Goal: Task Accomplishment & Management: Manage account settings

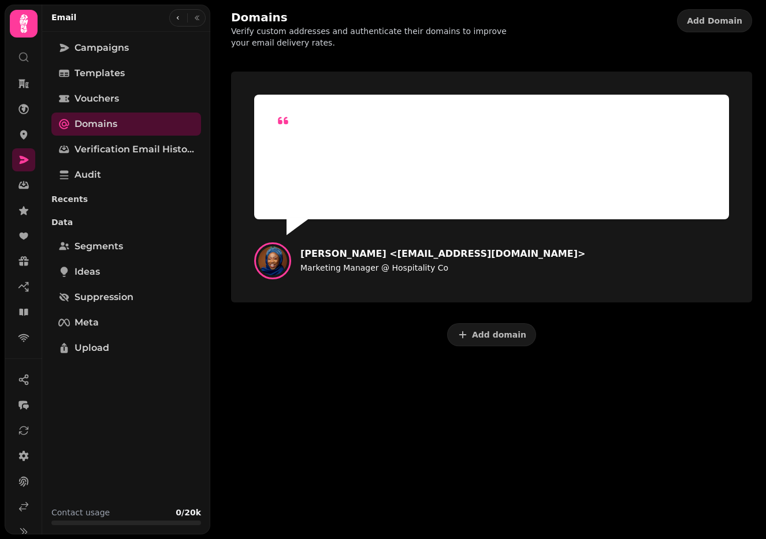
click at [21, 21] on icon at bounding box center [24, 23] width 8 height 18
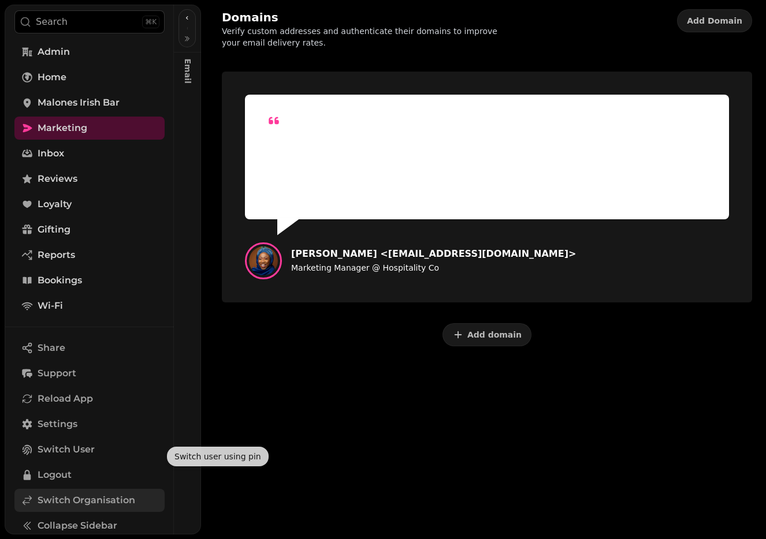
scroll to position [44, 0]
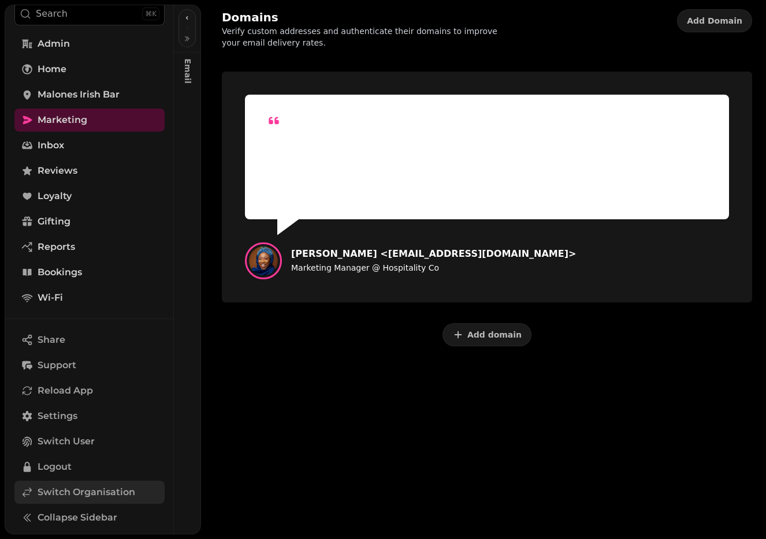
click at [85, 498] on span "Switch Organisation" at bounding box center [87, 493] width 98 height 14
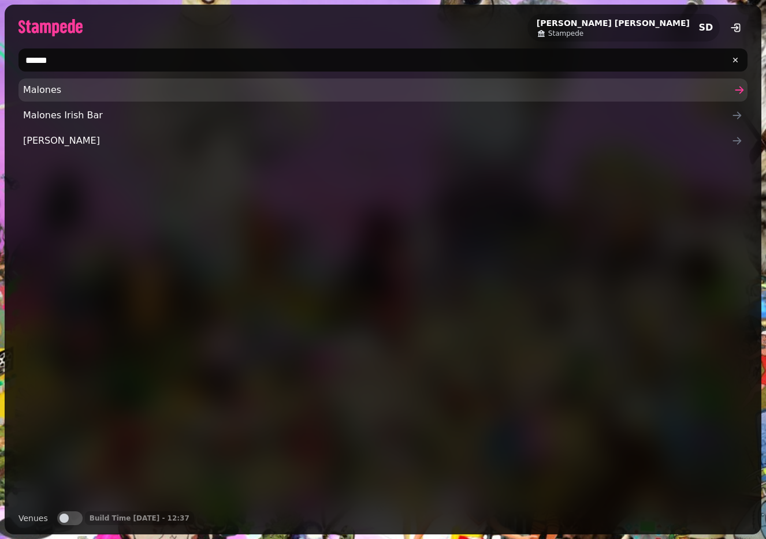
type input "******"
click at [70, 89] on span "Malones" at bounding box center [377, 90] width 708 height 14
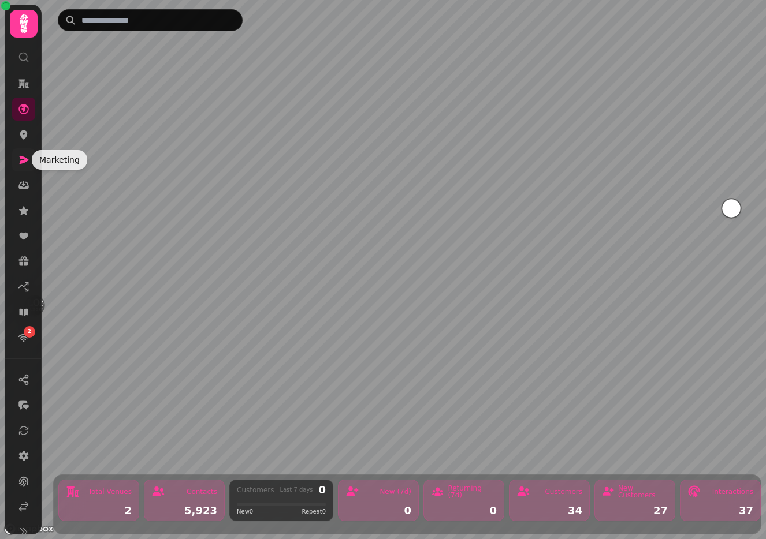
click at [26, 155] on icon at bounding box center [24, 160] width 12 height 12
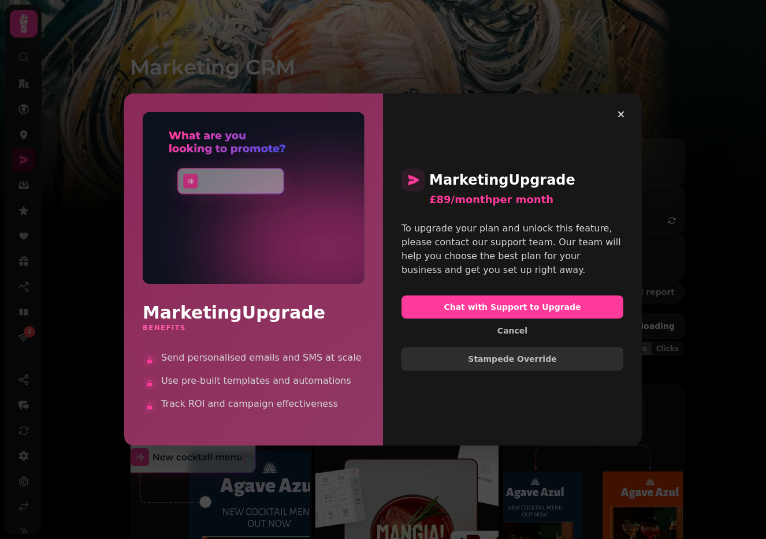
click at [450, 355] on span "Stampede Override" at bounding box center [512, 359] width 202 height 8
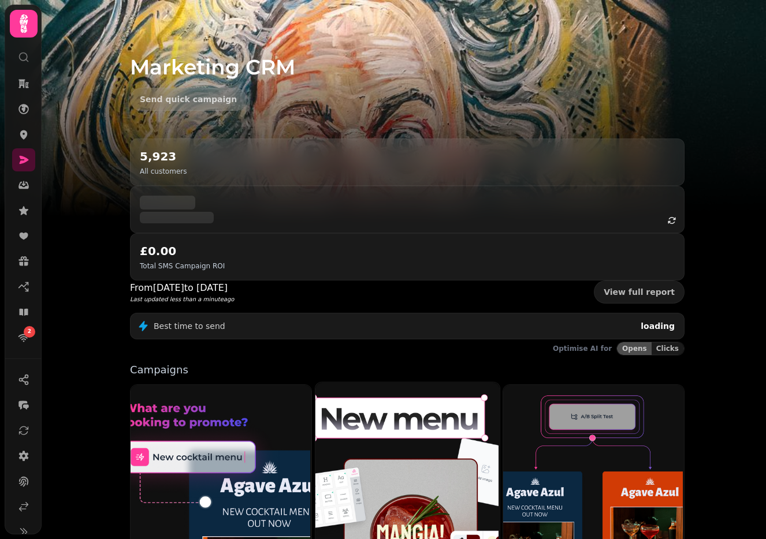
click at [454, 412] on img at bounding box center [406, 496] width 184 height 230
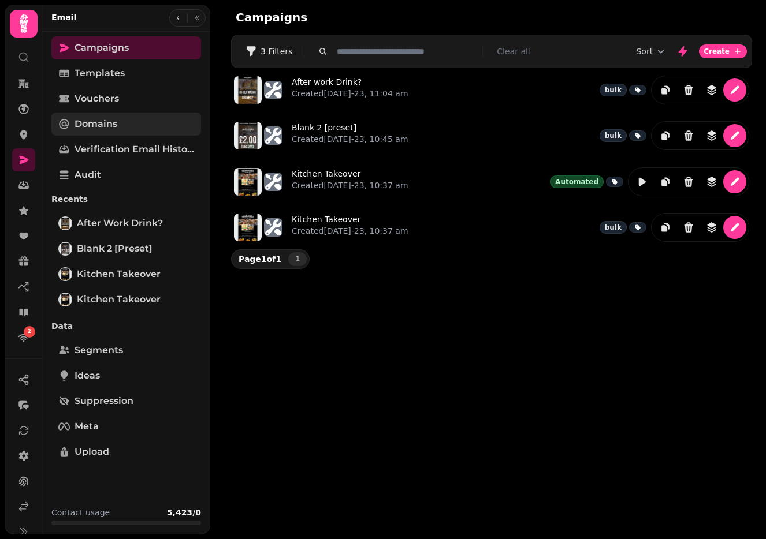
click at [139, 125] on link "Domains" at bounding box center [126, 124] width 150 height 23
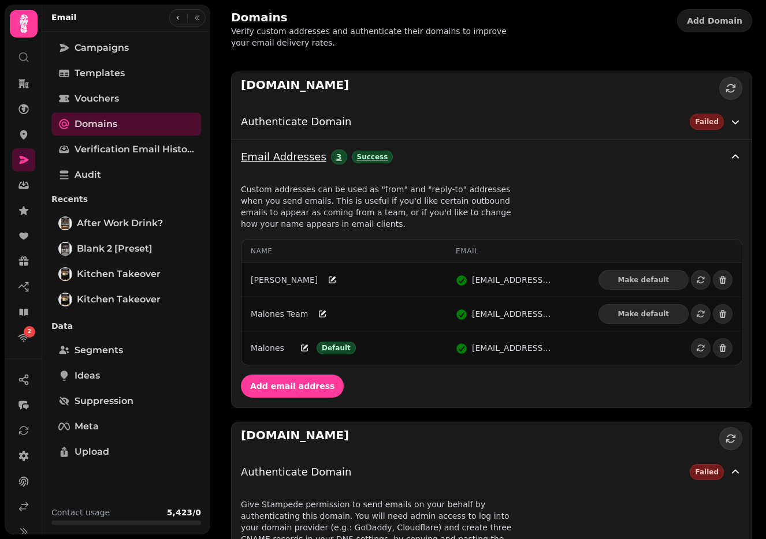
click at [731, 155] on icon "button" at bounding box center [735, 157] width 14 height 14
click at [735, 154] on icon "button" at bounding box center [735, 157] width 14 height 14
click at [269, 114] on span "Authenticate Domain" at bounding box center [296, 122] width 110 height 16
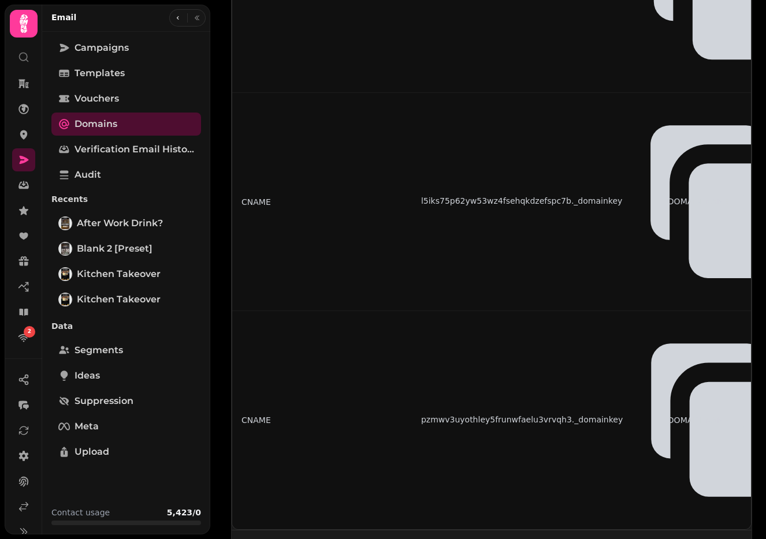
scroll to position [373, 0]
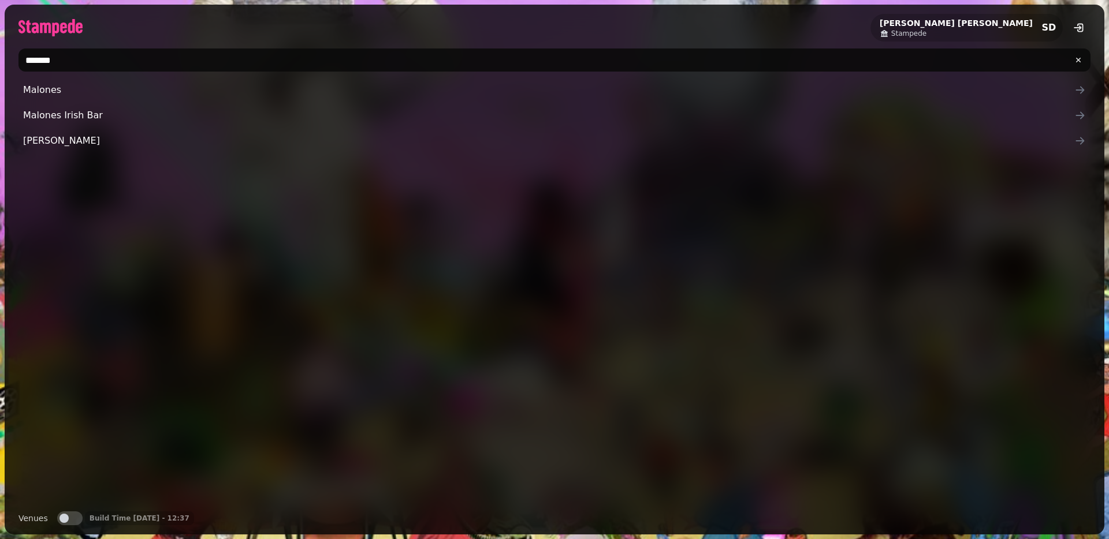
type input "*******"
click at [236, 87] on span "Malones" at bounding box center [548, 90] width 1051 height 14
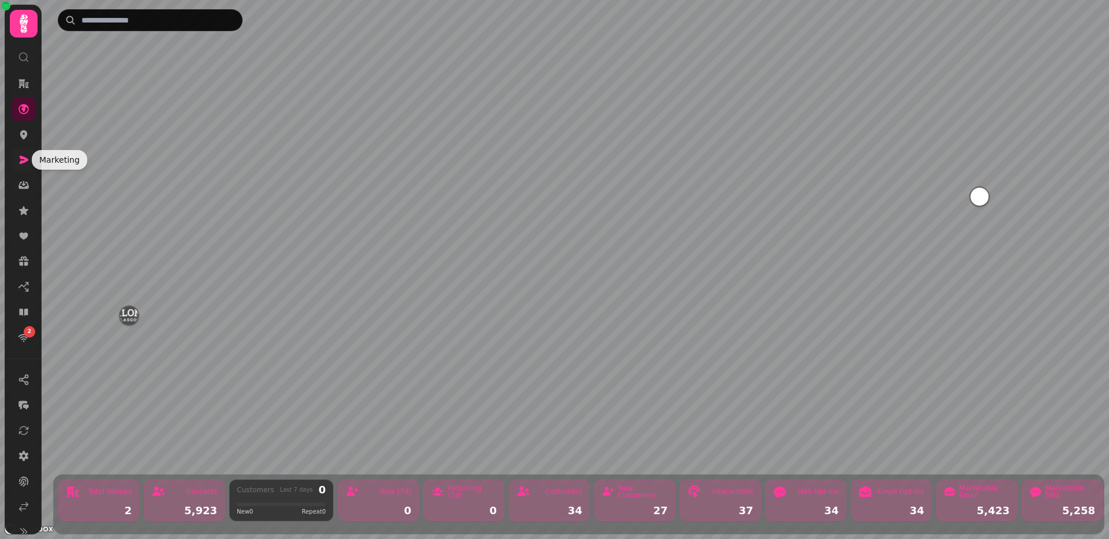
click at [28, 162] on icon at bounding box center [24, 160] width 12 height 12
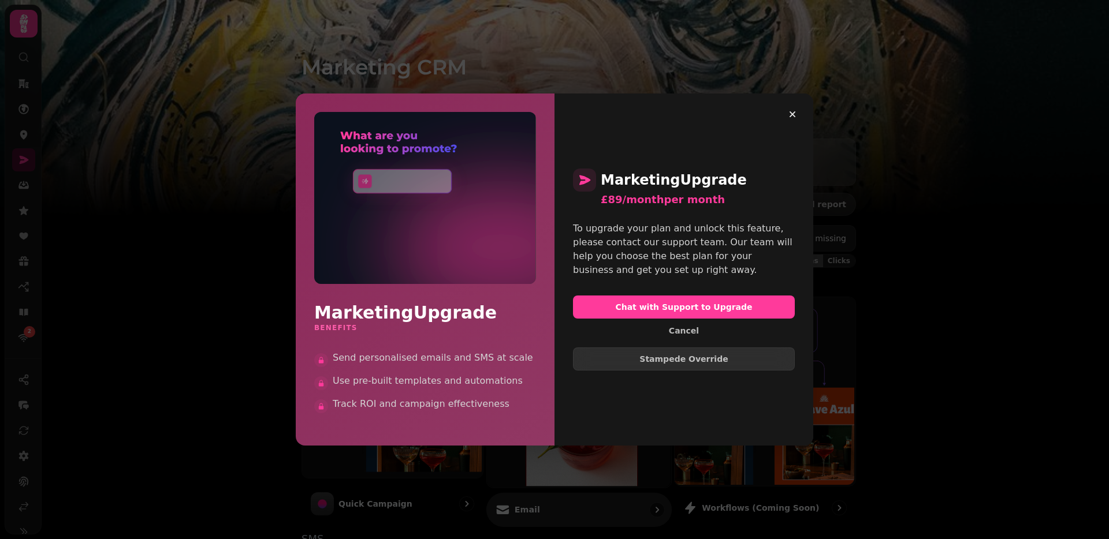
click at [594, 356] on span "Stampede Override" at bounding box center [684, 359] width 202 height 8
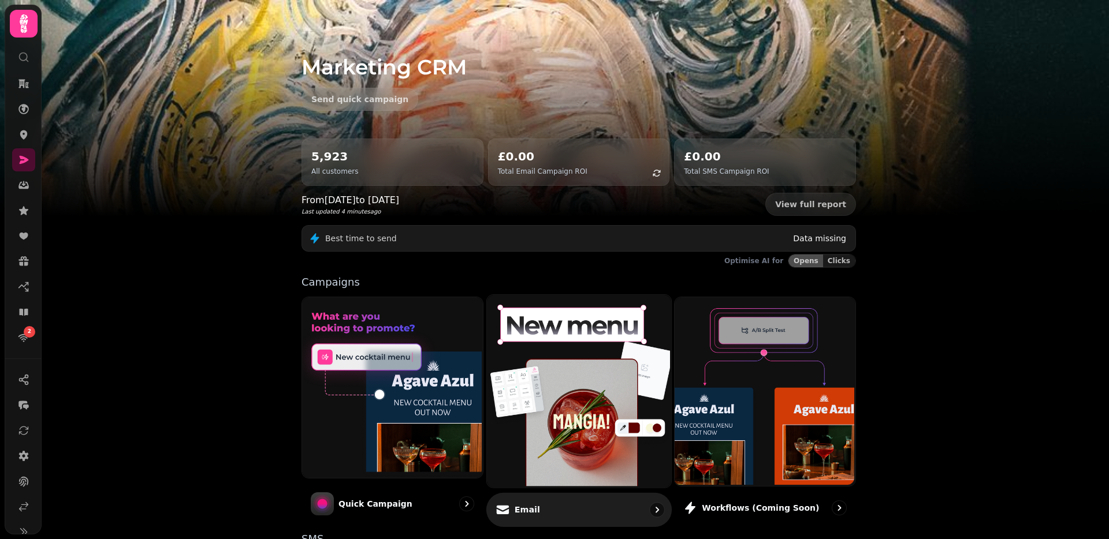
click at [541, 371] on img at bounding box center [577, 390] width 184 height 192
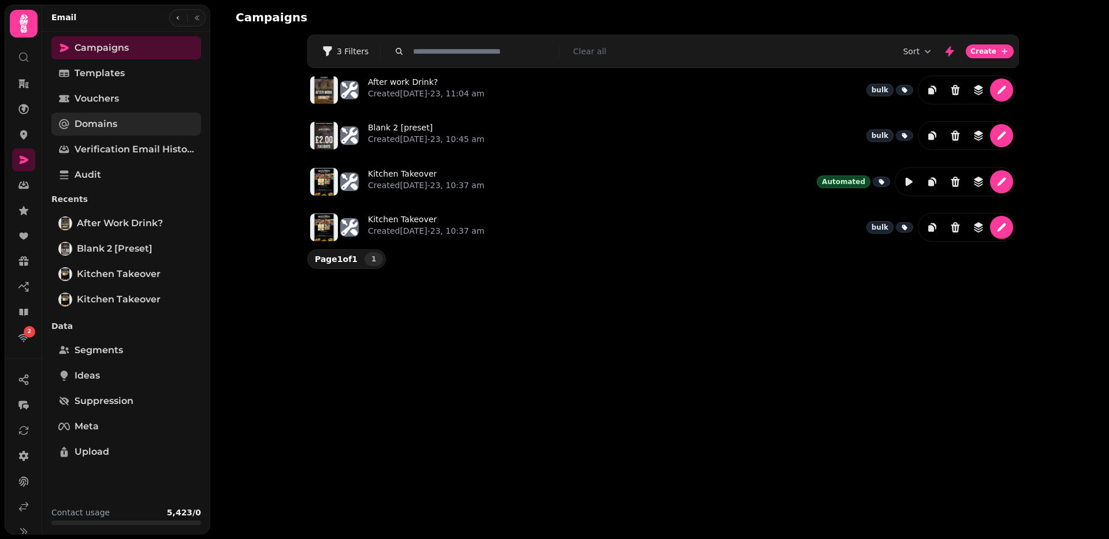
click at [90, 123] on span "Domains" at bounding box center [96, 124] width 43 height 14
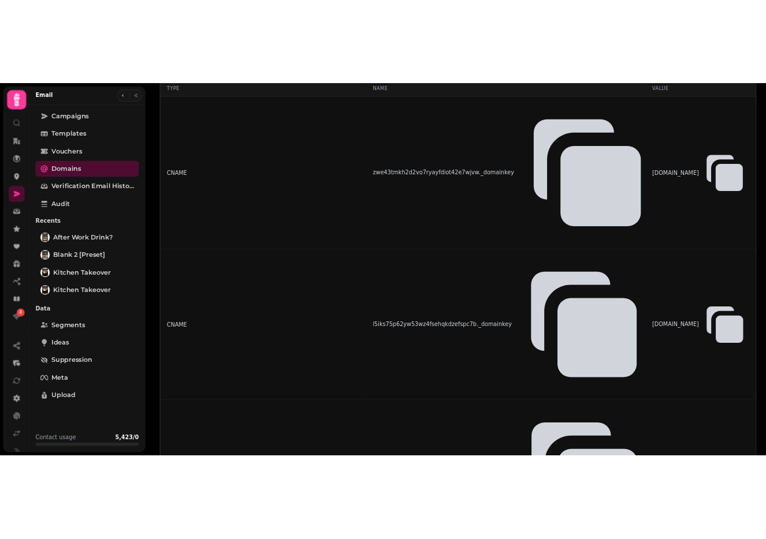
scroll to position [227, 0]
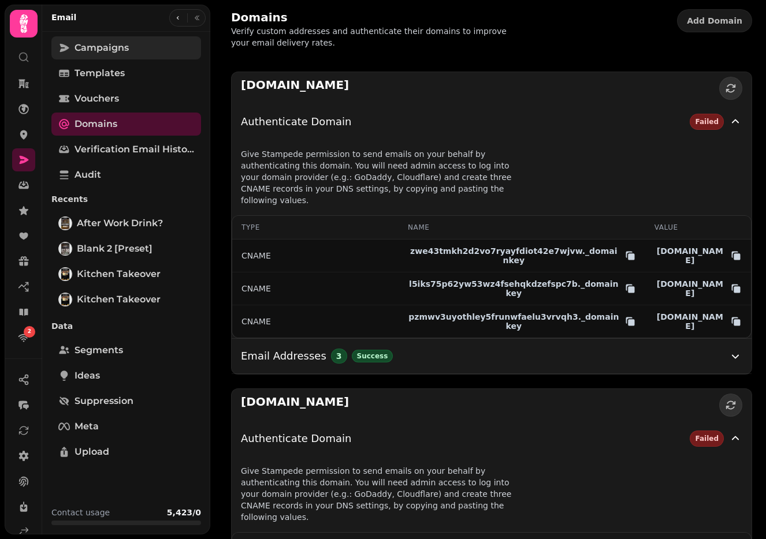
click at [89, 52] on span "Campaigns" at bounding box center [102, 48] width 54 height 14
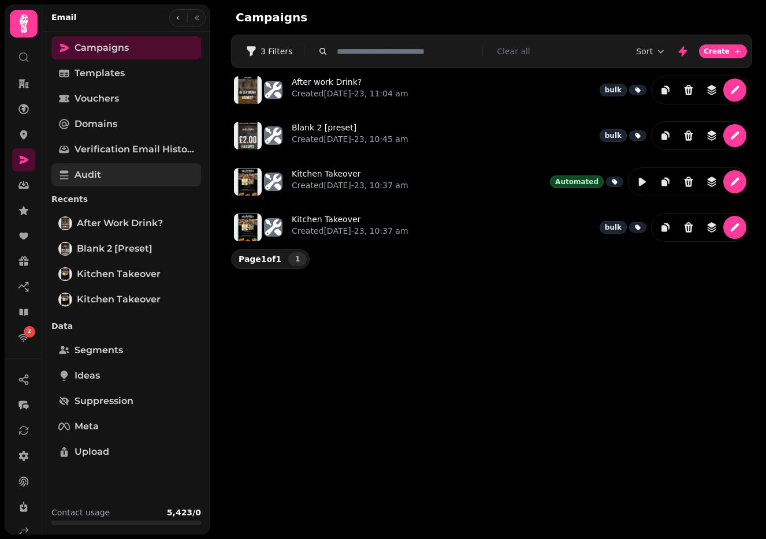
click at [99, 173] on span "Audit" at bounding box center [88, 175] width 27 height 14
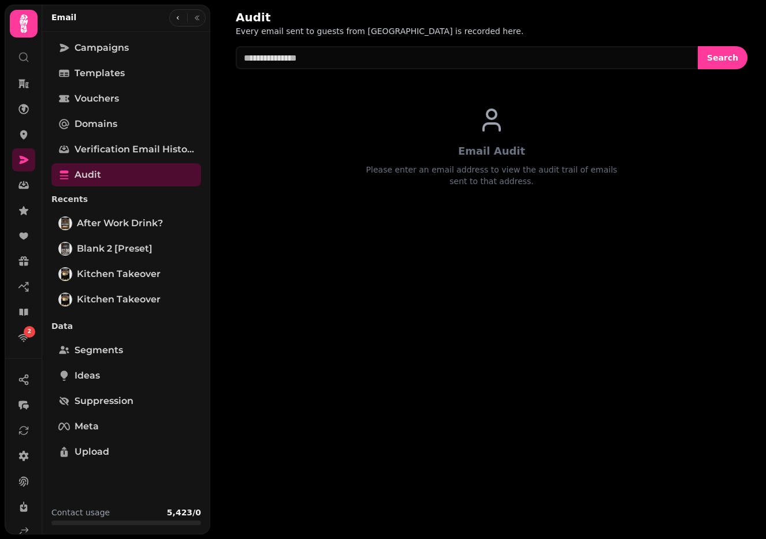
click at [114, 31] on div "Email" at bounding box center [126, 18] width 168 height 27
click at [92, 125] on span "Domains" at bounding box center [96, 124] width 43 height 14
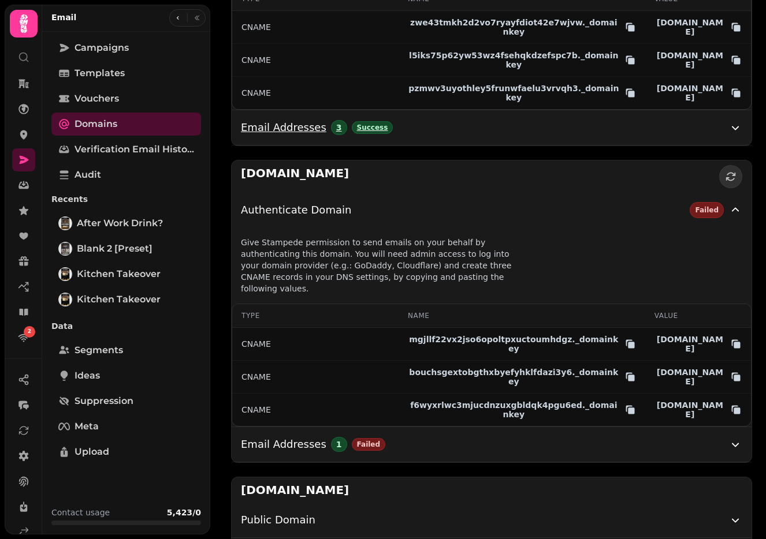
scroll to position [241, 0]
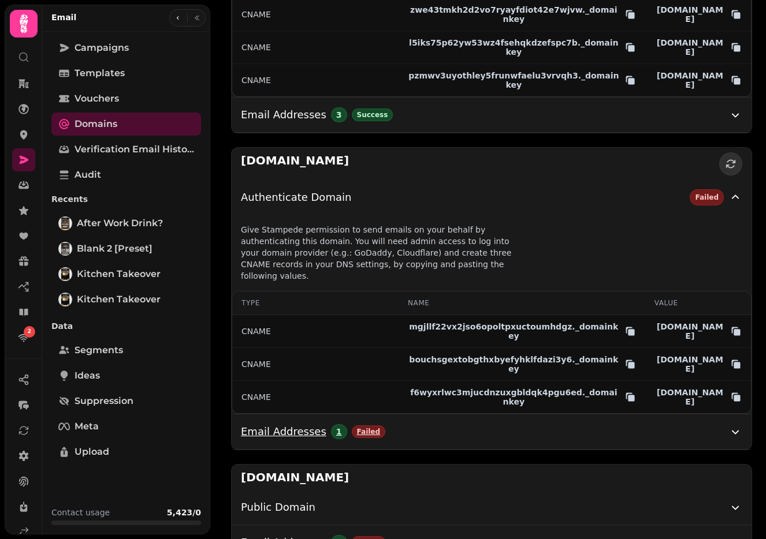
click at [459, 431] on button "Email Addresses 1 Failed" at bounding box center [492, 432] width 520 height 35
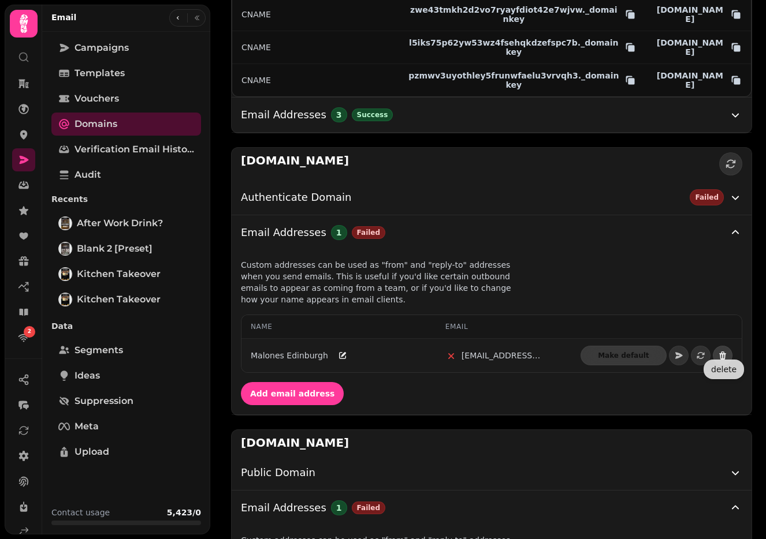
click at [724, 352] on icon "button" at bounding box center [722, 356] width 7 height 8
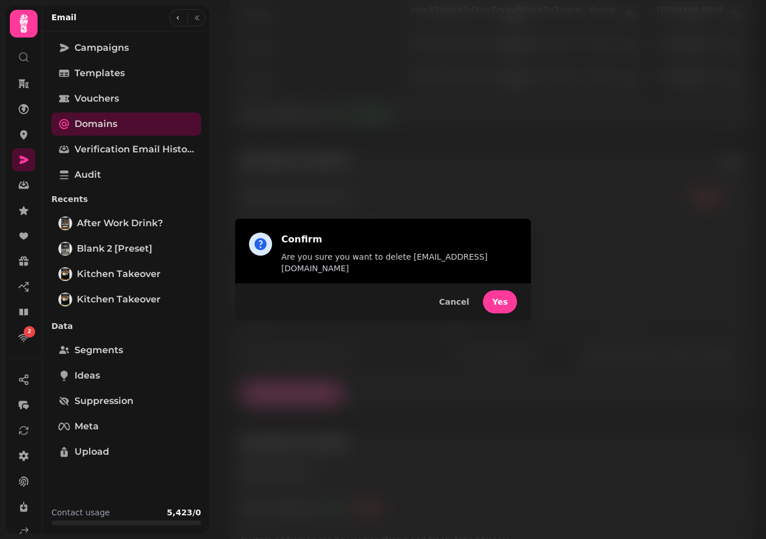
drag, startPoint x: 506, startPoint y: 299, endPoint x: 500, endPoint y: 299, distance: 6.4
click at [506, 299] on span "Yes" at bounding box center [500, 302] width 16 height 8
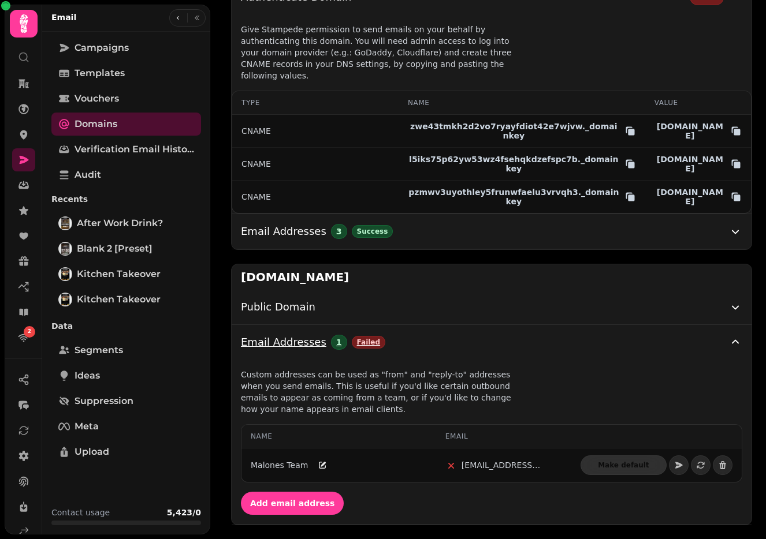
scroll to position [117, 0]
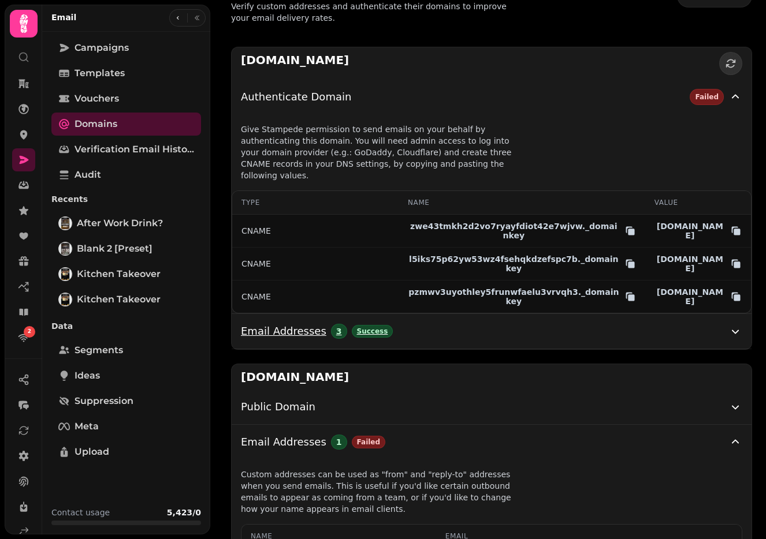
scroll to position [117, 0]
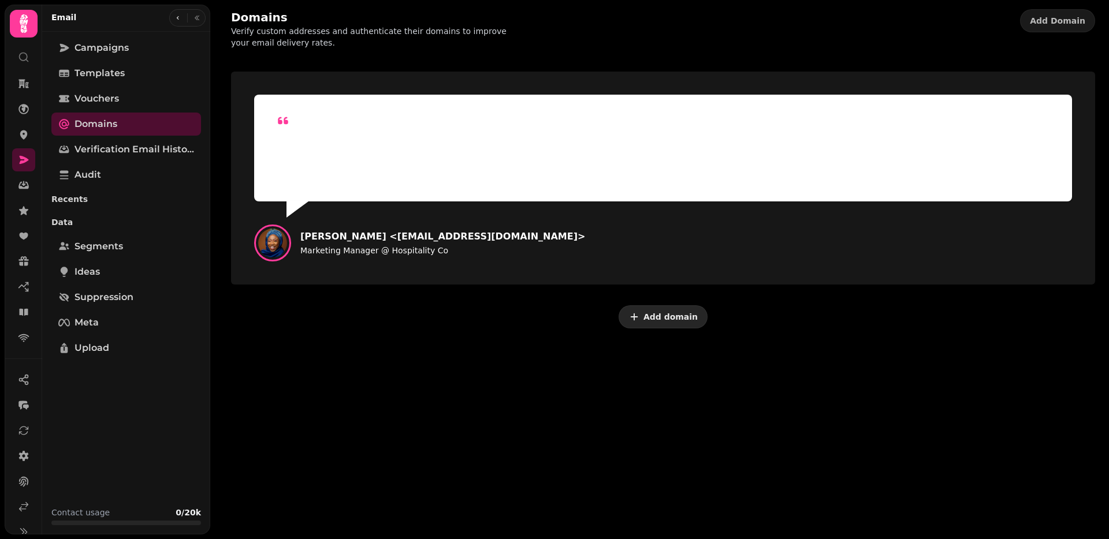
click at [645, 316] on button "Add domain" at bounding box center [663, 317] width 89 height 23
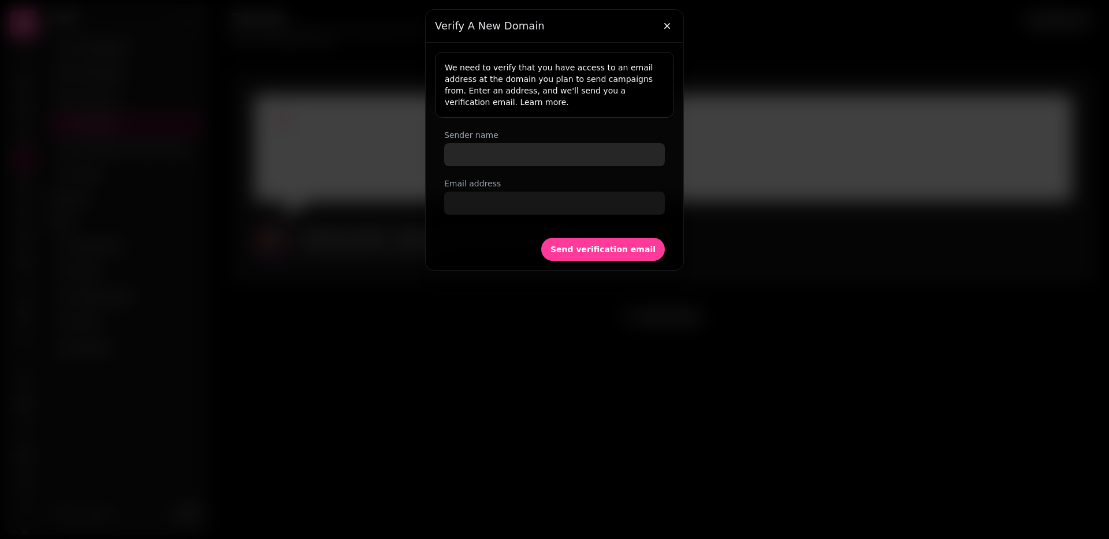
click at [489, 152] on input "Sender name" at bounding box center [554, 154] width 221 height 23
click at [487, 202] on input "Email address" at bounding box center [554, 203] width 221 height 23
paste input "**********"
type input "**********"
click at [486, 152] on input "Sender name" at bounding box center [554, 154] width 221 height 23
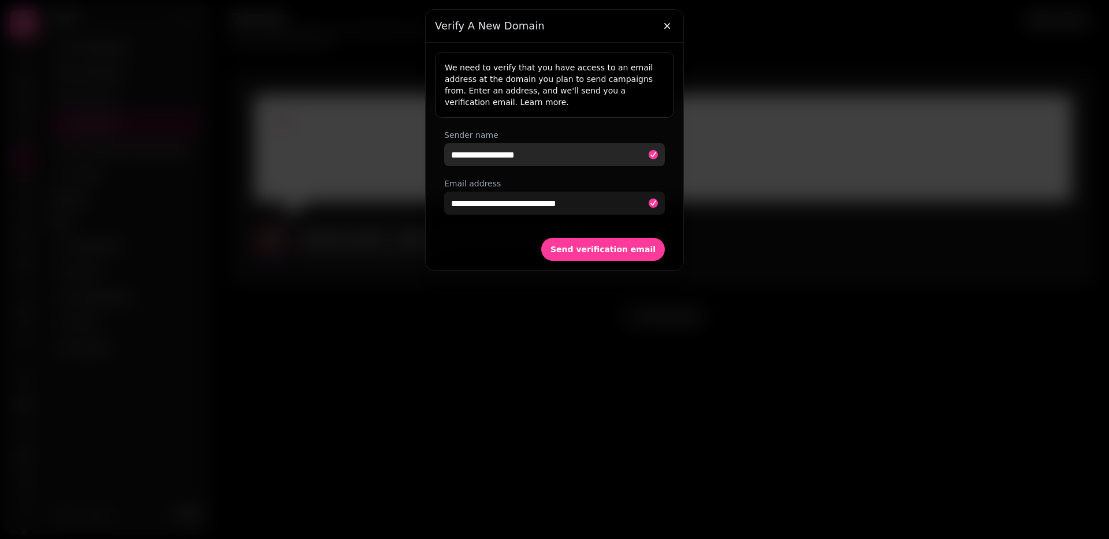
type input "**********"
click at [541, 238] on button "Send verification email" at bounding box center [603, 249] width 124 height 23
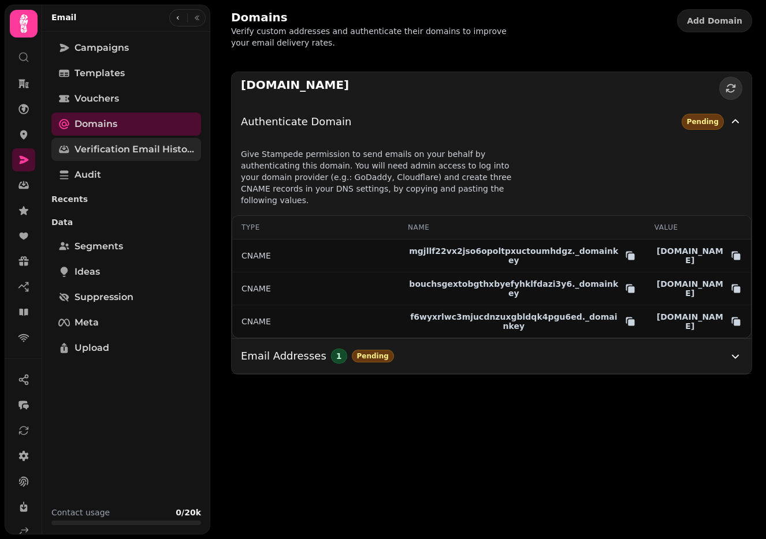
click at [125, 150] on span "Verification email history" at bounding box center [135, 150] width 120 height 14
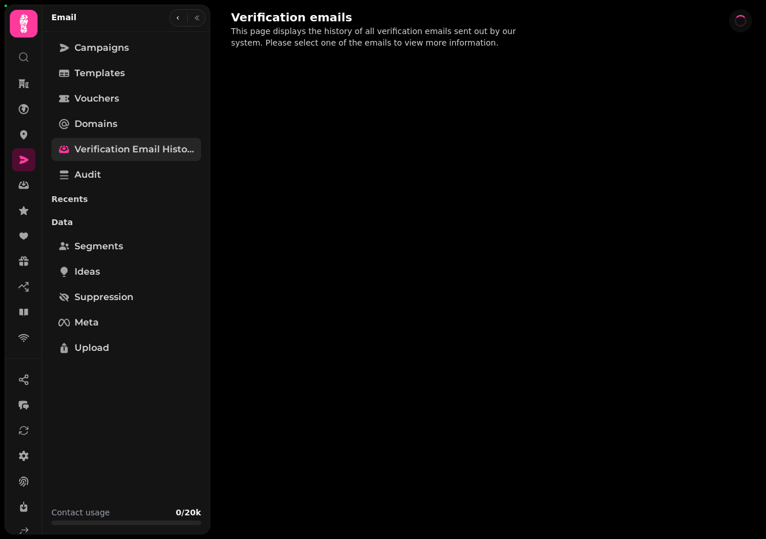
select select "**"
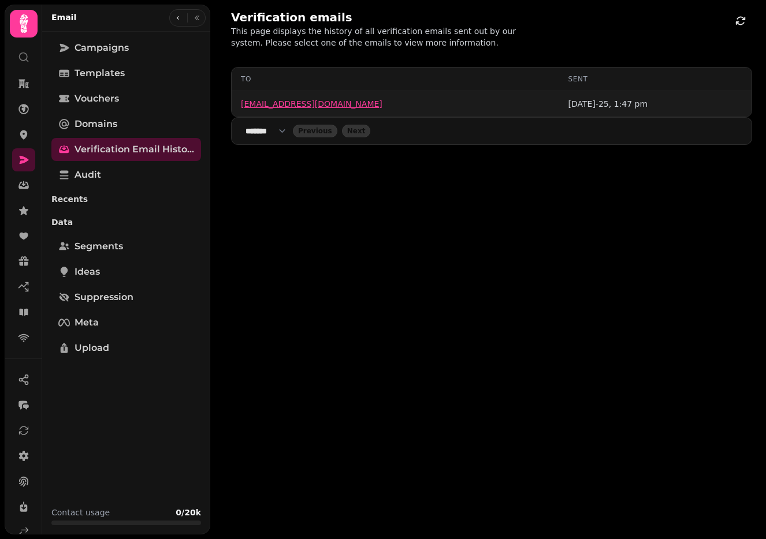
click at [308, 103] on link "edinburgh@malonesirishbars.com" at bounding box center [311, 104] width 141 height 12
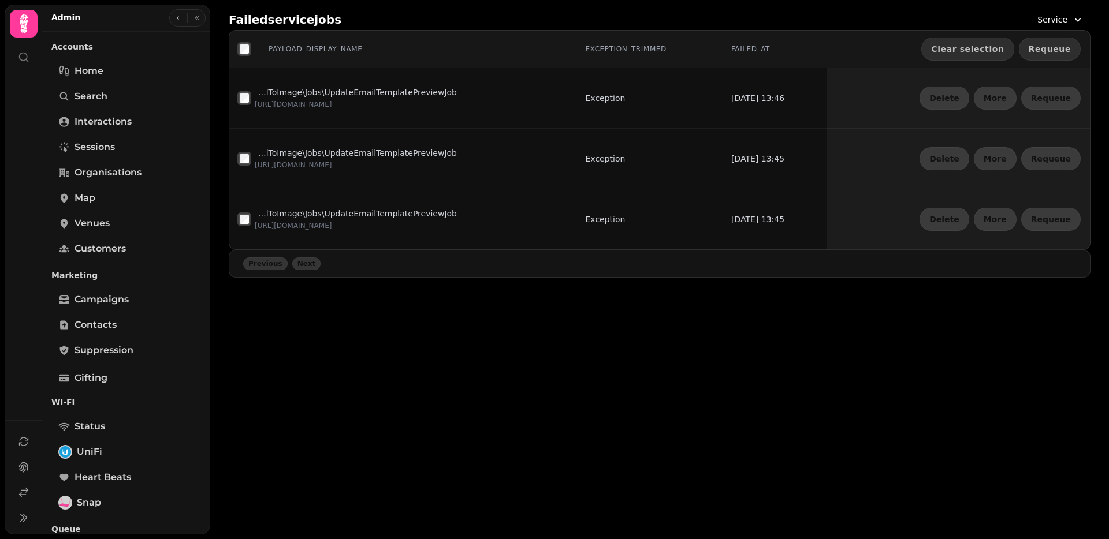
click at [1050, 47] on span "Requeue" at bounding box center [1050, 49] width 42 height 8
